Goal: Transaction & Acquisition: Purchase product/service

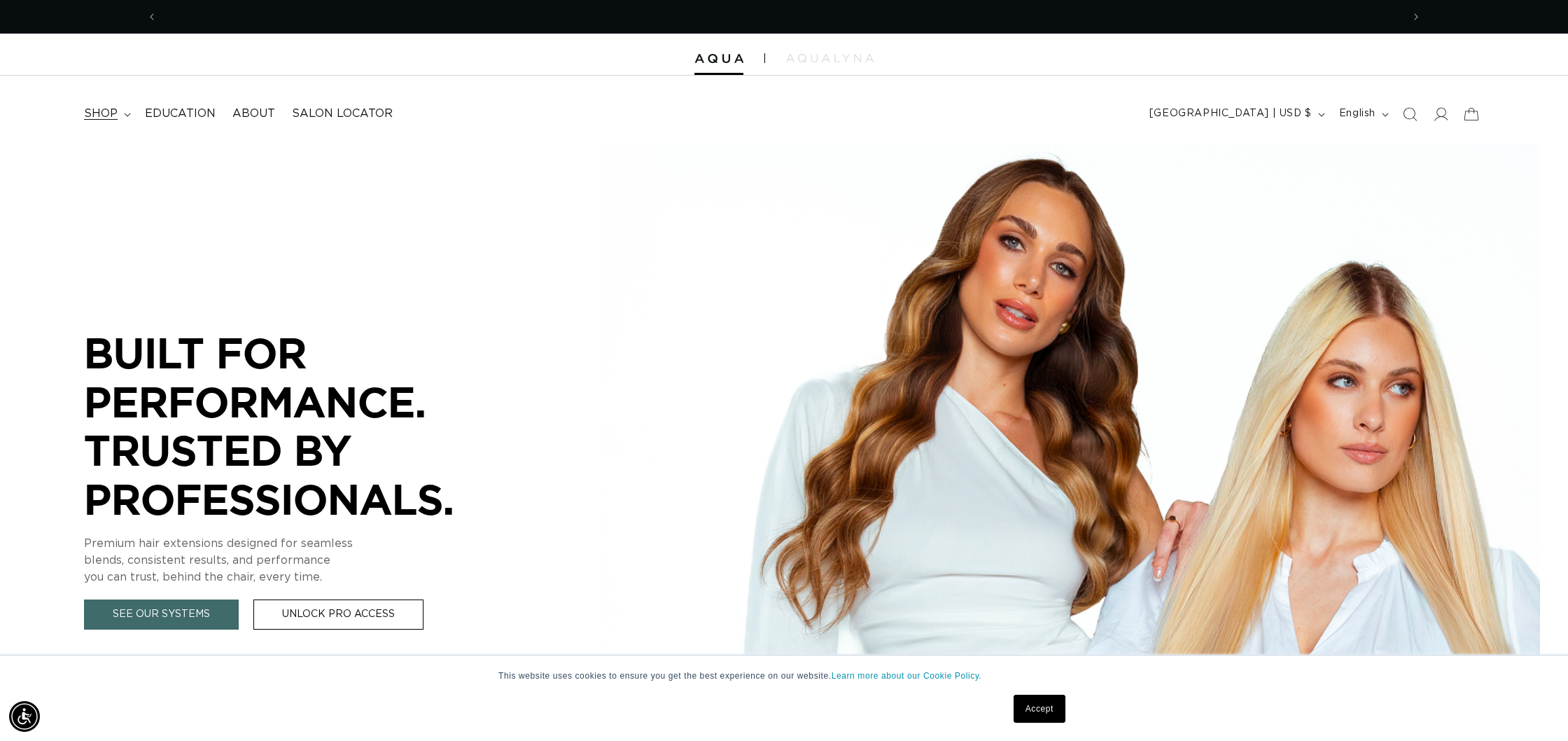
scroll to position [0, 1245]
click at [113, 118] on span "shop" at bounding box center [101, 114] width 34 height 15
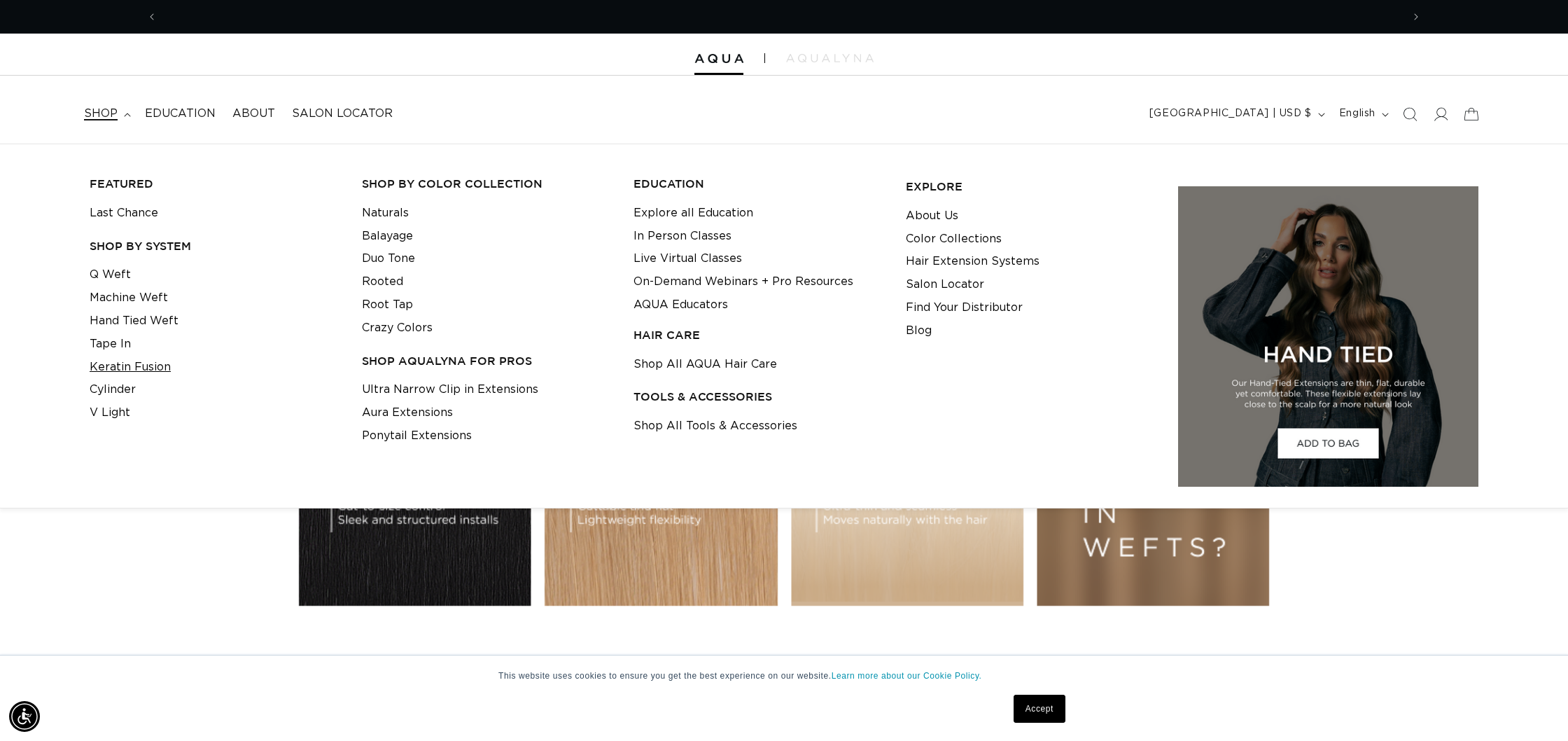
scroll to position [0, 0]
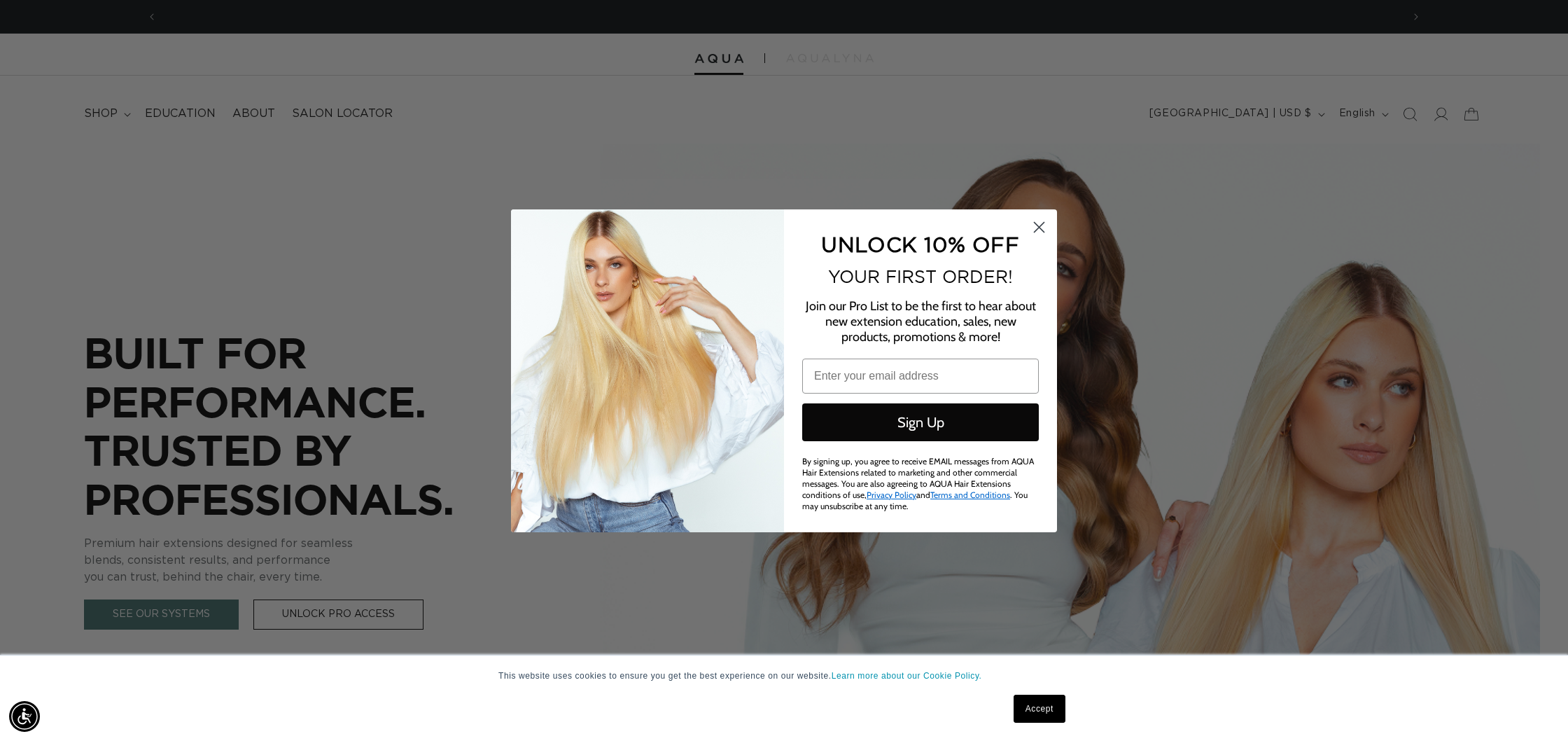
click at [1035, 232] on circle "Close dialog" at bounding box center [1039, 226] width 23 height 23
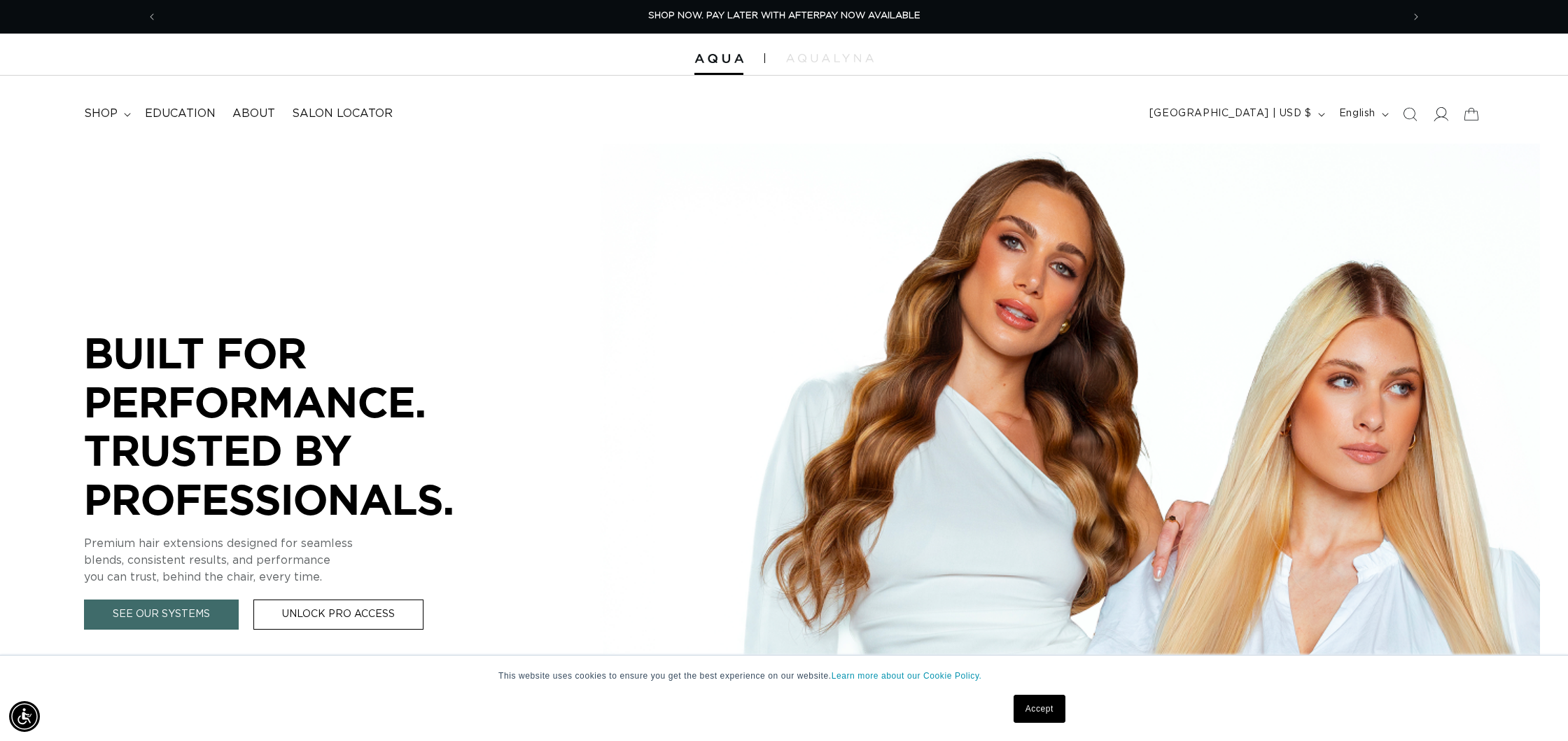
click at [1439, 107] on icon at bounding box center [1442, 114] width 15 height 14
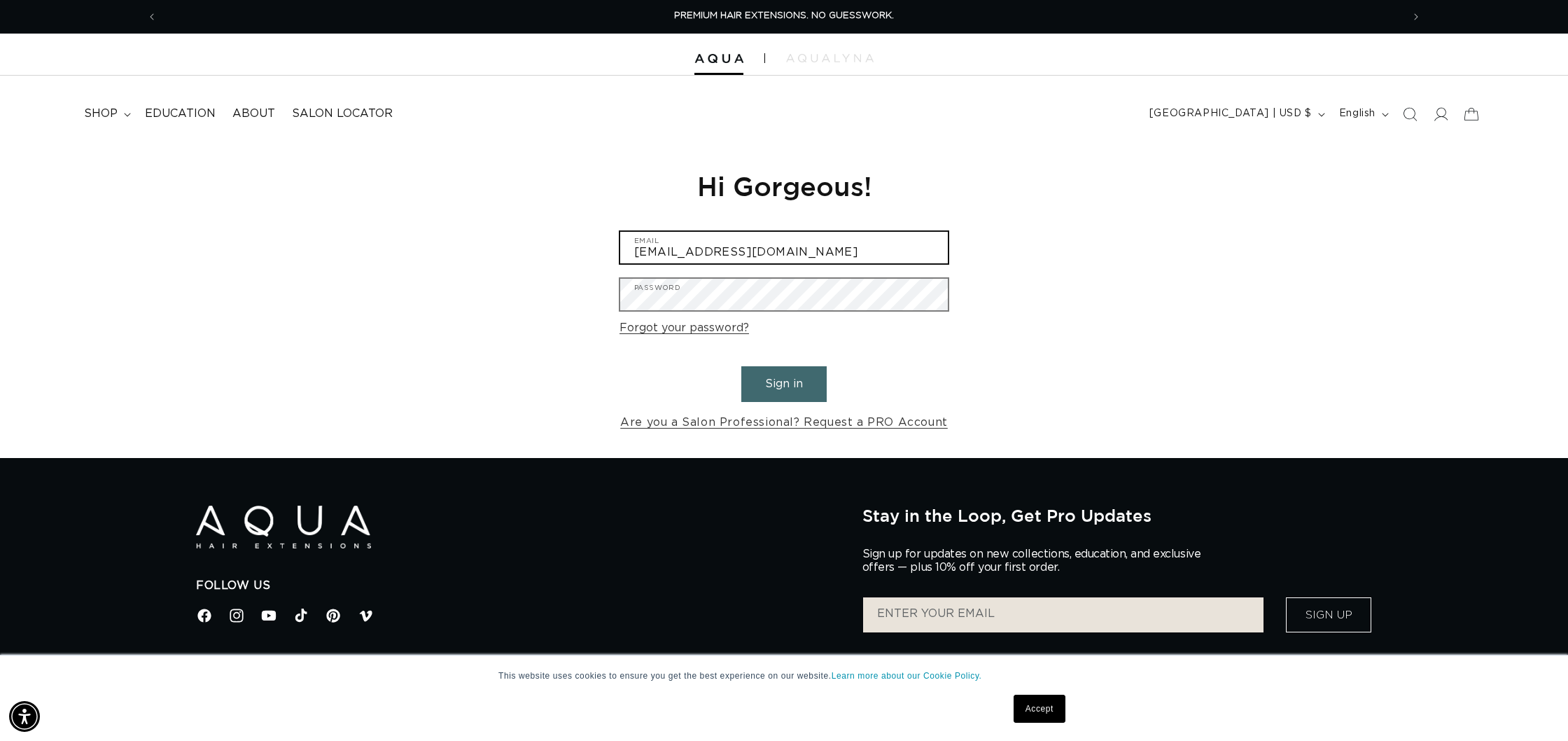
type input "elisenicole05@icloud.com"
click at [784, 381] on button "Sign in" at bounding box center [784, 384] width 85 height 36
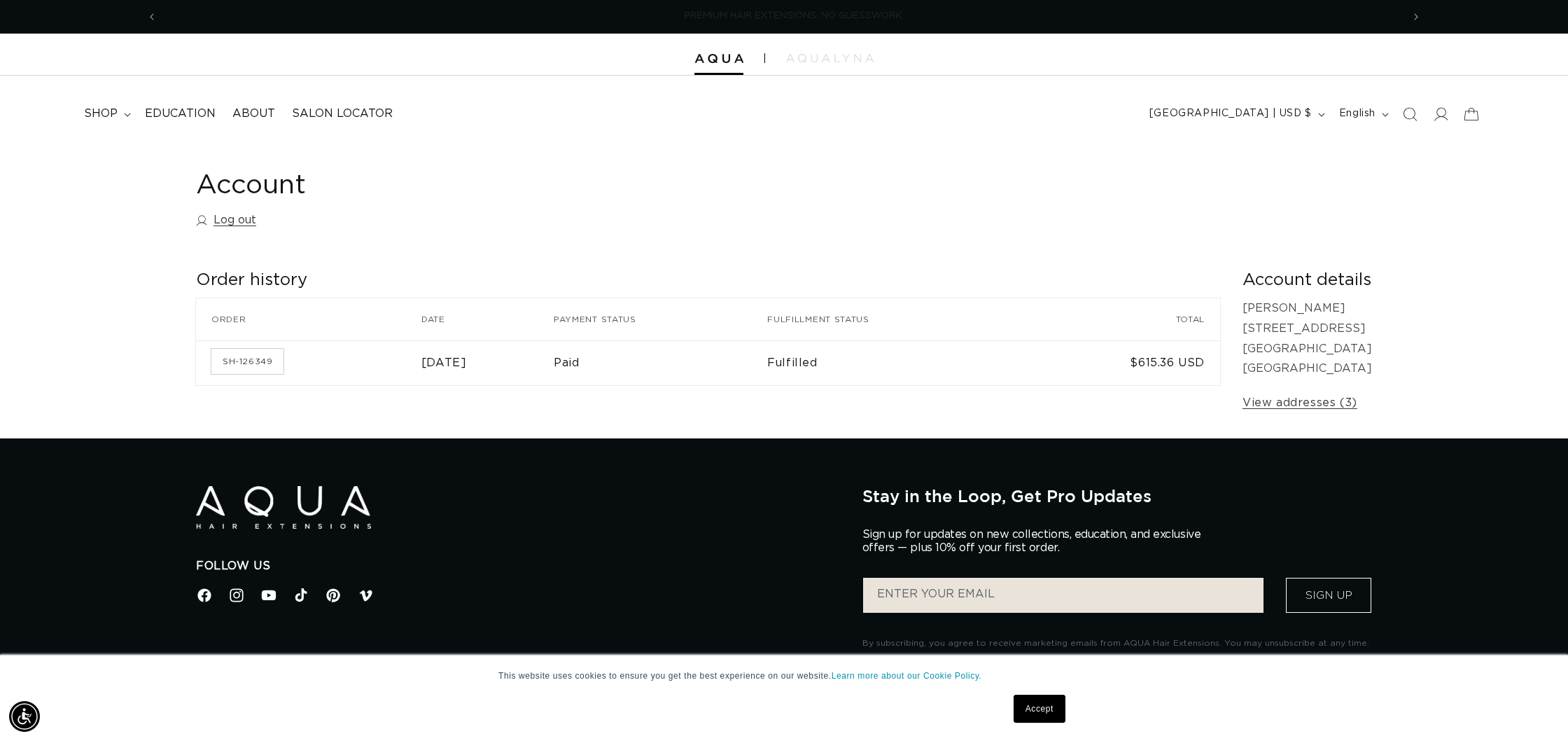
scroll to position [0, 1245]
click at [117, 113] on span "shop" at bounding box center [101, 114] width 34 height 15
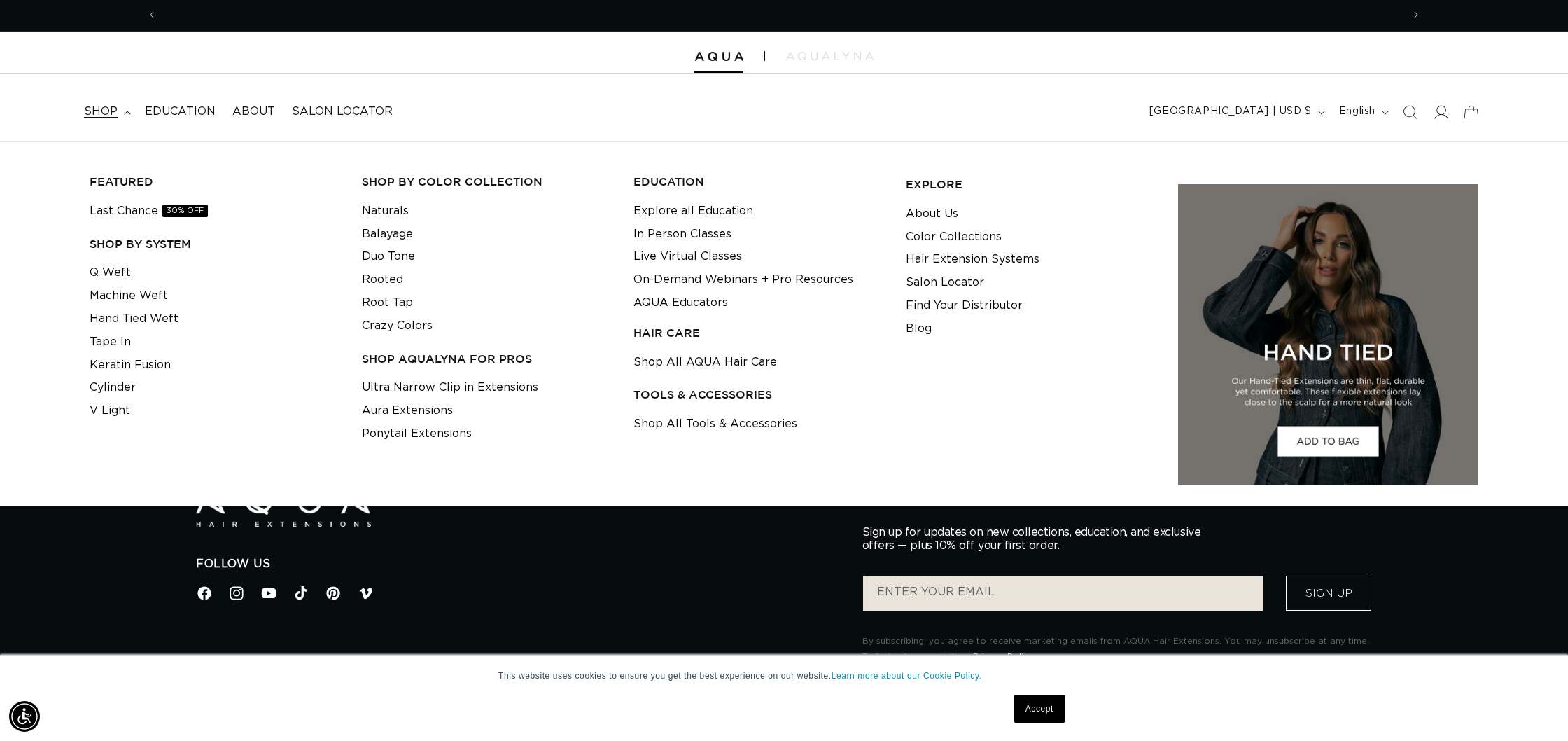
scroll to position [0, 2490]
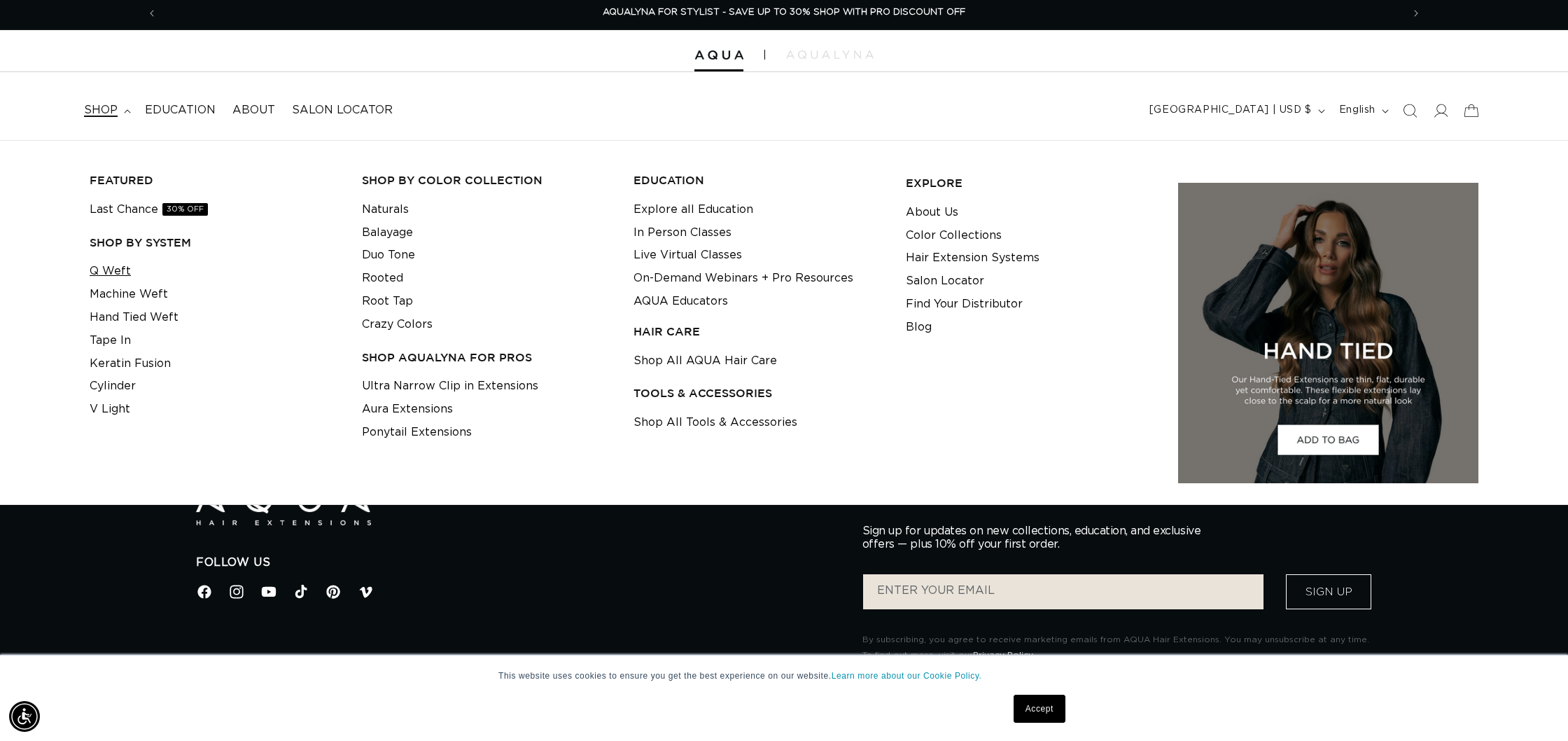
click at [121, 268] on link "Q Weft" at bounding box center [110, 271] width 41 height 23
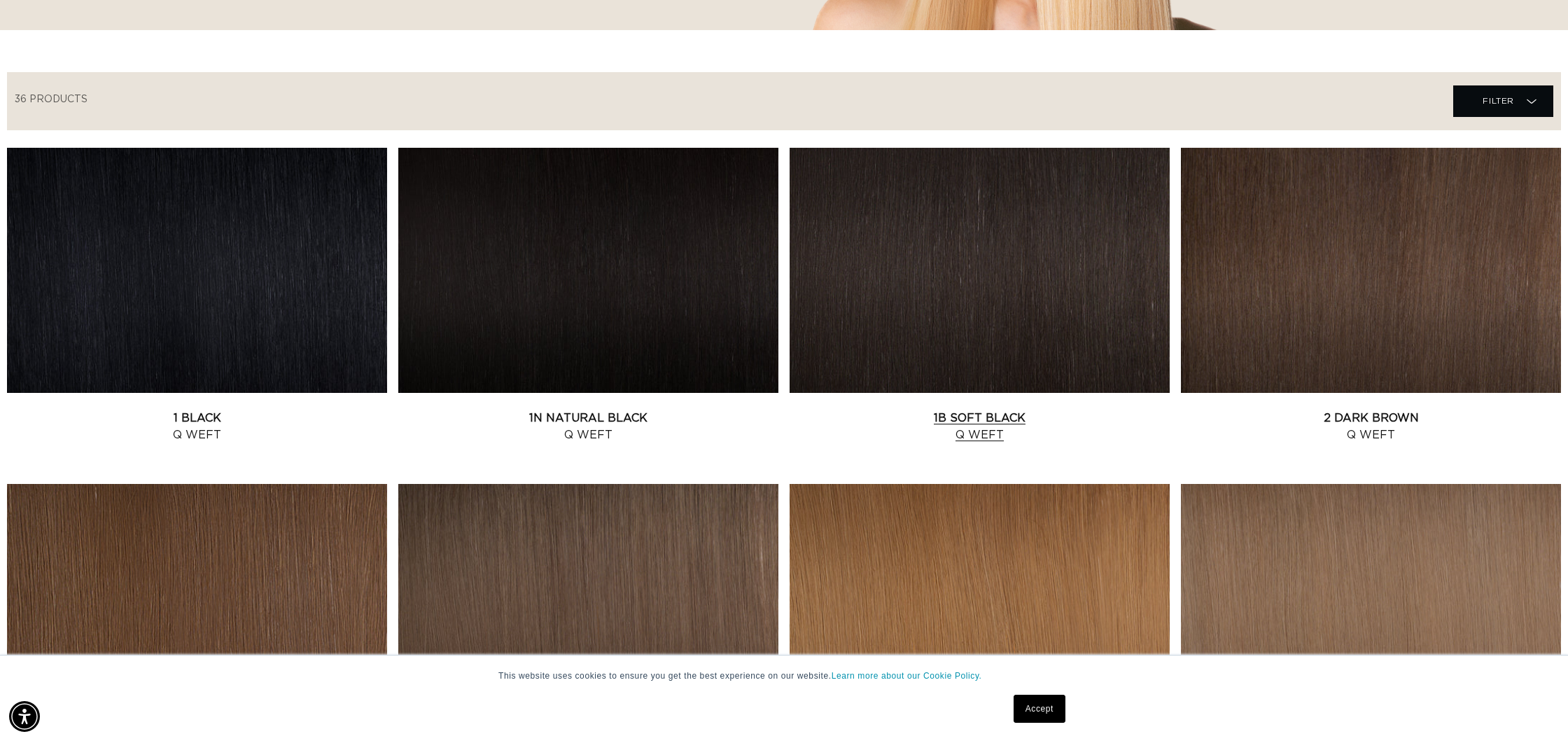
click at [977, 410] on link "1B Soft Black Q Weft" at bounding box center [980, 427] width 380 height 34
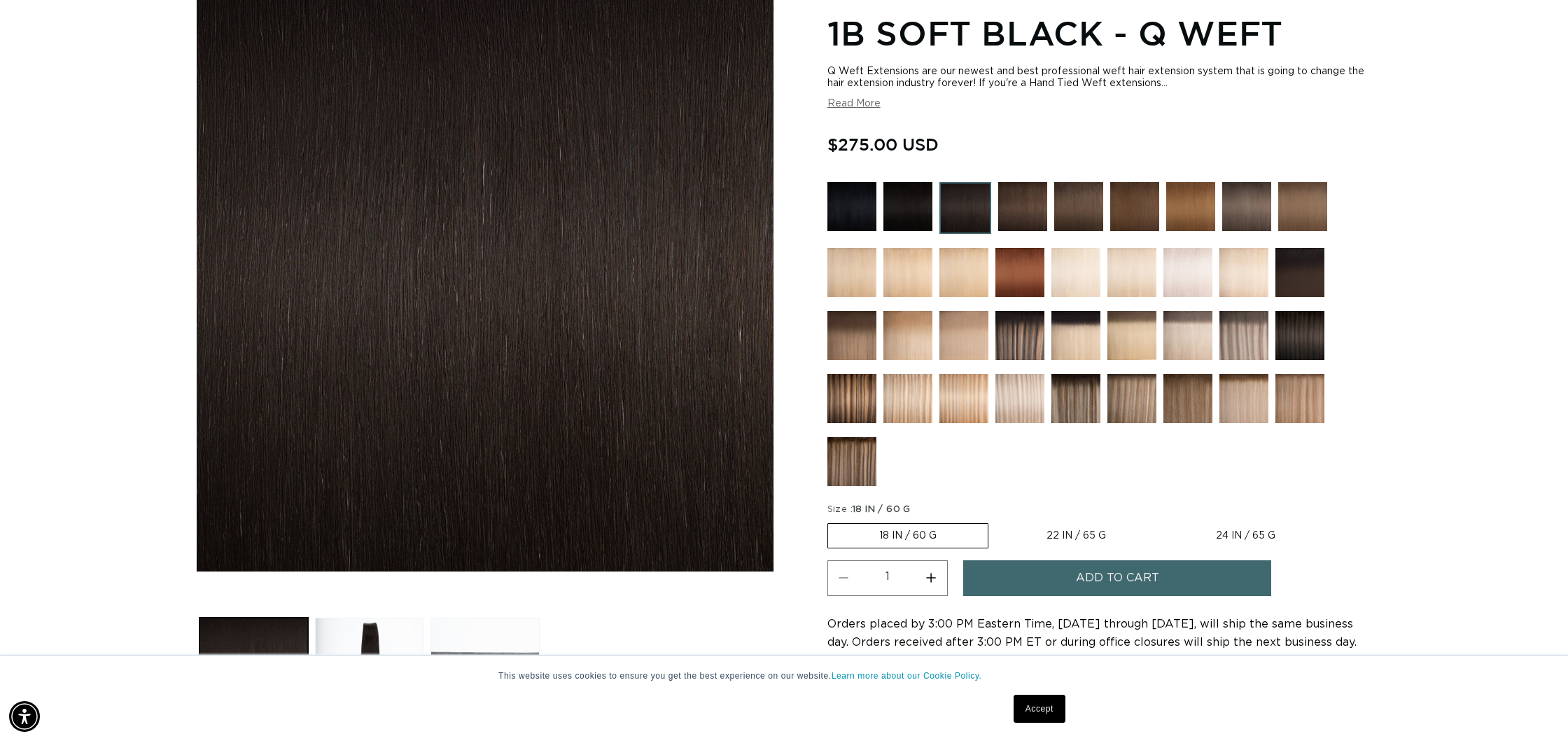
scroll to position [0, 2490]
click at [1074, 537] on label "22 IN / 65 G Variant sold out or unavailable" at bounding box center [1076, 535] width 162 height 24
click at [996, 521] on input "22 IN / 65 G Variant sold out or unavailable" at bounding box center [995, 520] width 1 height 1
radio input "true"
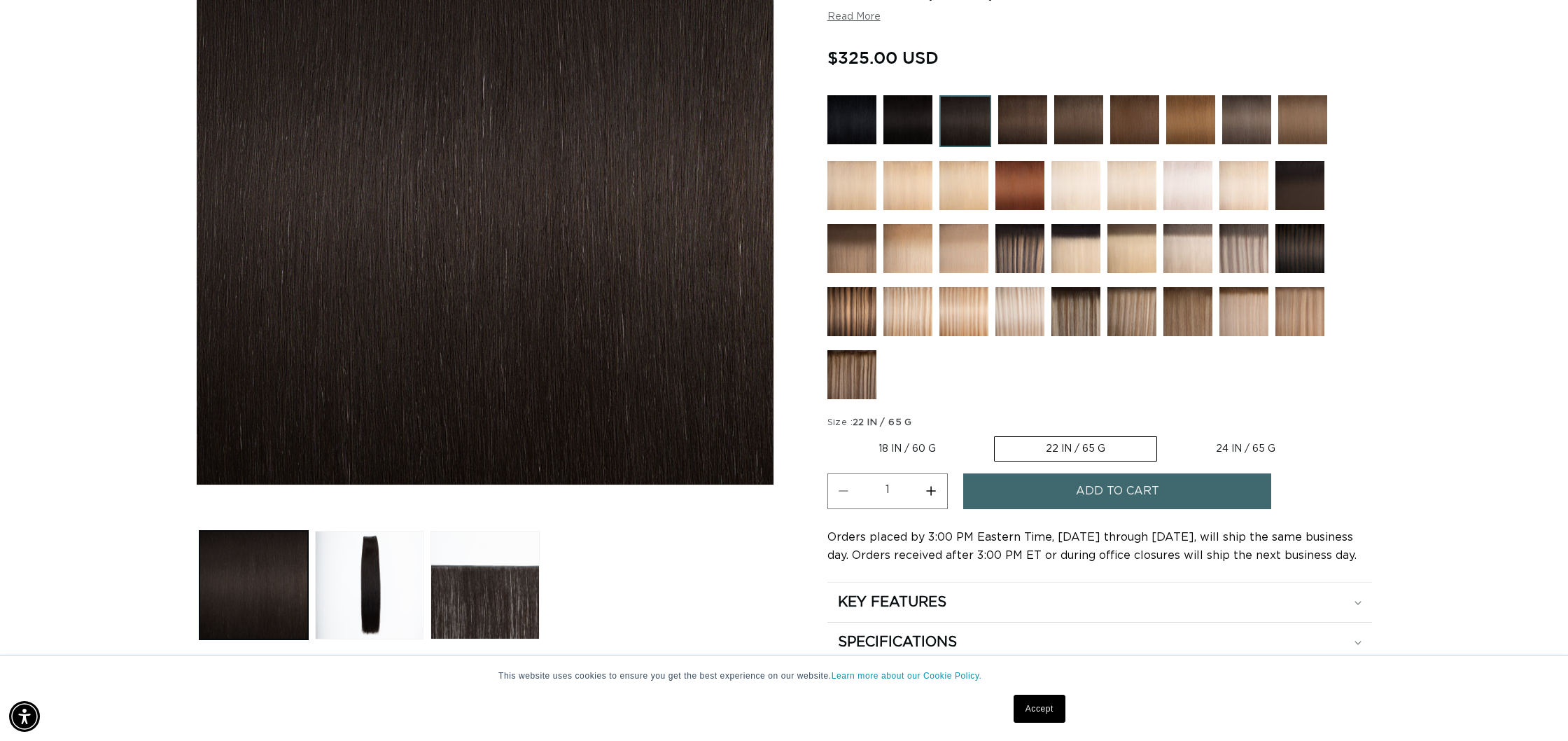
scroll to position [0, 1245]
click at [932, 490] on button "Increase quantity for 1B Soft Black - Q Weft" at bounding box center [931, 491] width 32 height 36
type input "3"
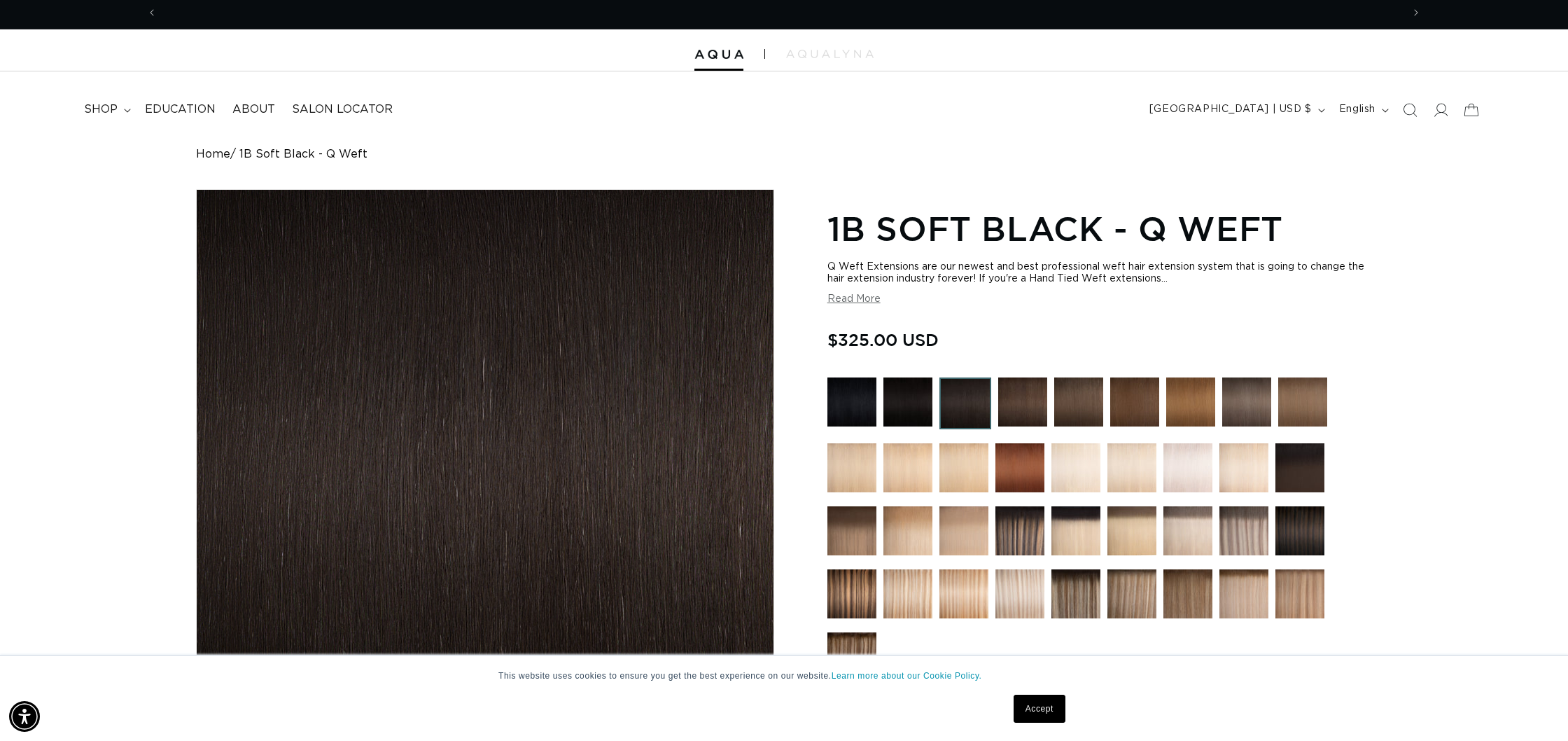
scroll to position [0, 2490]
